Goal: Information Seeking & Learning: Compare options

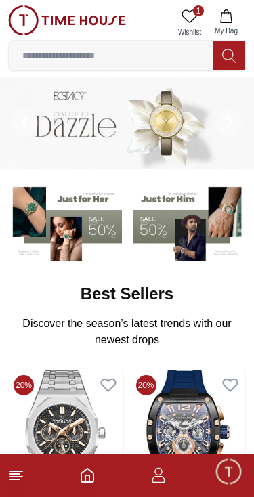
click at [192, 14] on icon at bounding box center [190, 16] width 16 height 16
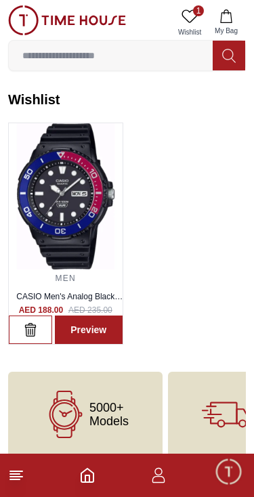
click at [195, 21] on icon at bounding box center [190, 16] width 16 height 16
click at [81, 477] on icon "Home" at bounding box center [87, 476] width 12 height 14
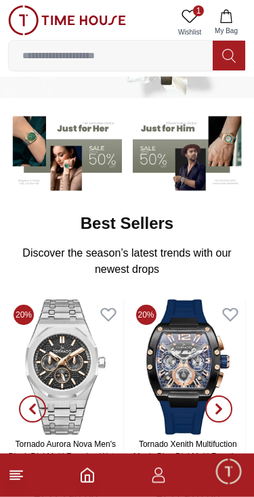
click at [178, 160] on img at bounding box center [190, 151] width 114 height 79
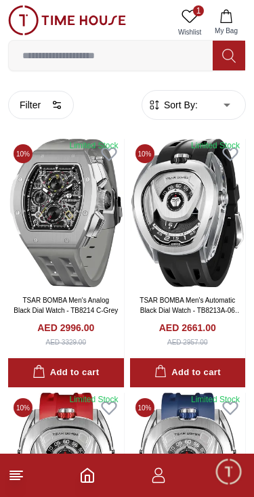
click at [61, 104] on icon "button" at bounding box center [57, 105] width 11 height 11
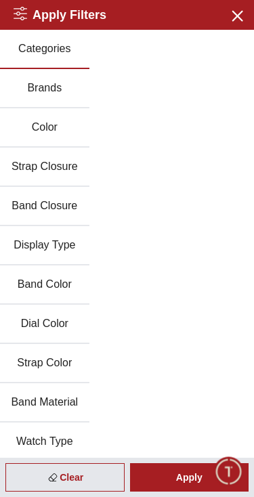
click at [62, 90] on button "Brands" at bounding box center [44, 88] width 89 height 39
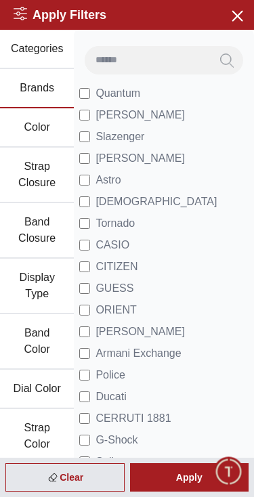
click at [90, 132] on label "Slazenger" at bounding box center [111, 137] width 65 height 16
click at [184, 476] on div "Apply" at bounding box center [189, 478] width 119 height 28
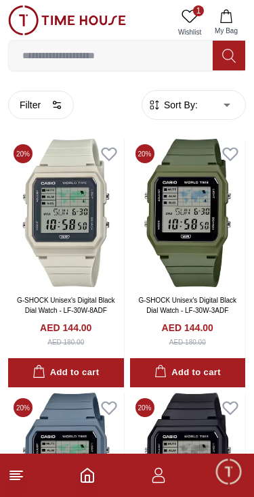
click at [37, 107] on button "Filter" at bounding box center [41, 105] width 66 height 28
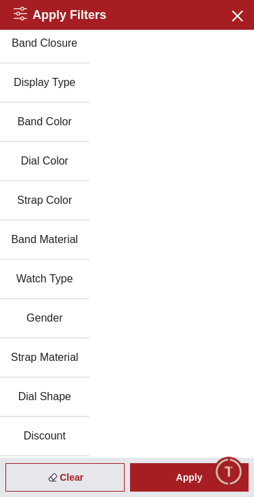
scroll to position [163, 0]
click at [243, 15] on icon "button" at bounding box center [236, 15] width 17 height 17
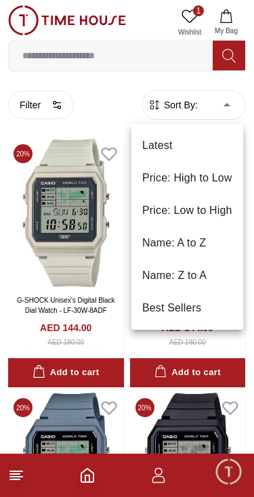
click at [211, 211] on li "Price: Low to High" at bounding box center [187, 211] width 112 height 33
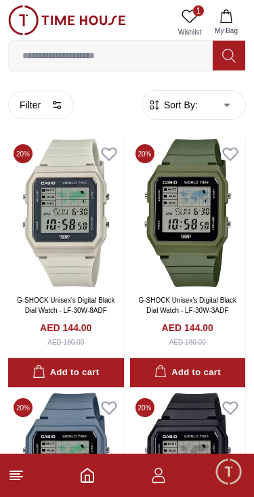
type input "*"
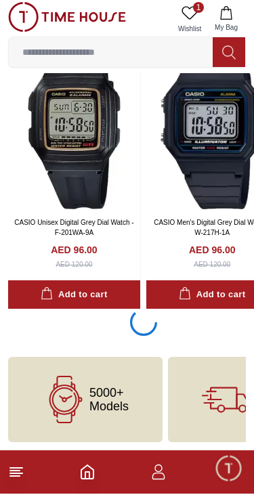
scroll to position [2573, 0]
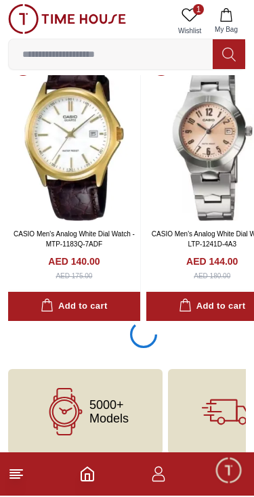
scroll to position [8072, 0]
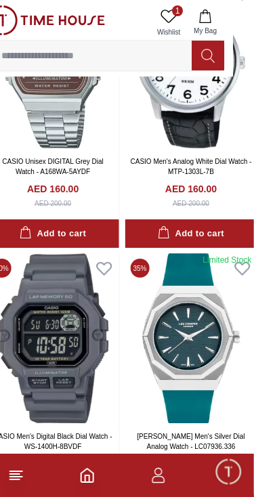
scroll to position [11608, 21]
